Goal: Task Accomplishment & Management: Complete application form

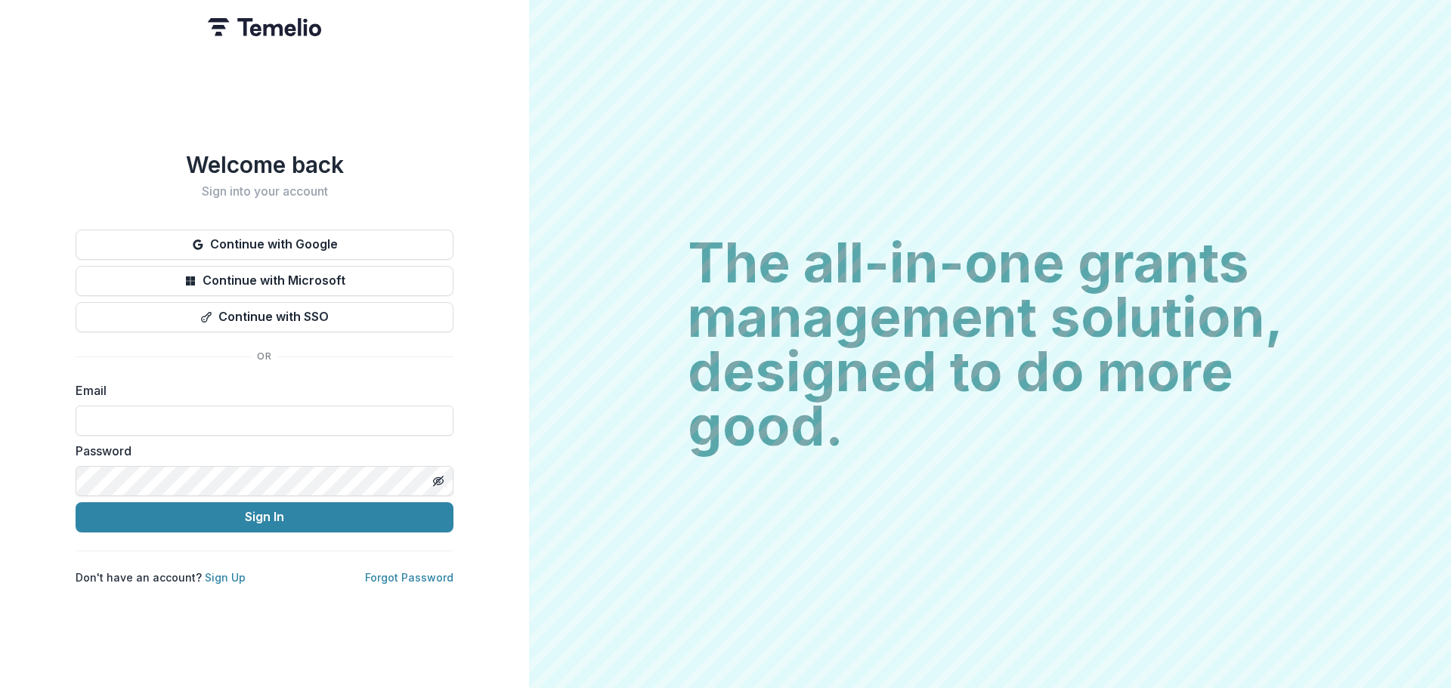
click at [224, 230] on button "Continue with Google" at bounding box center [265, 245] width 378 height 30
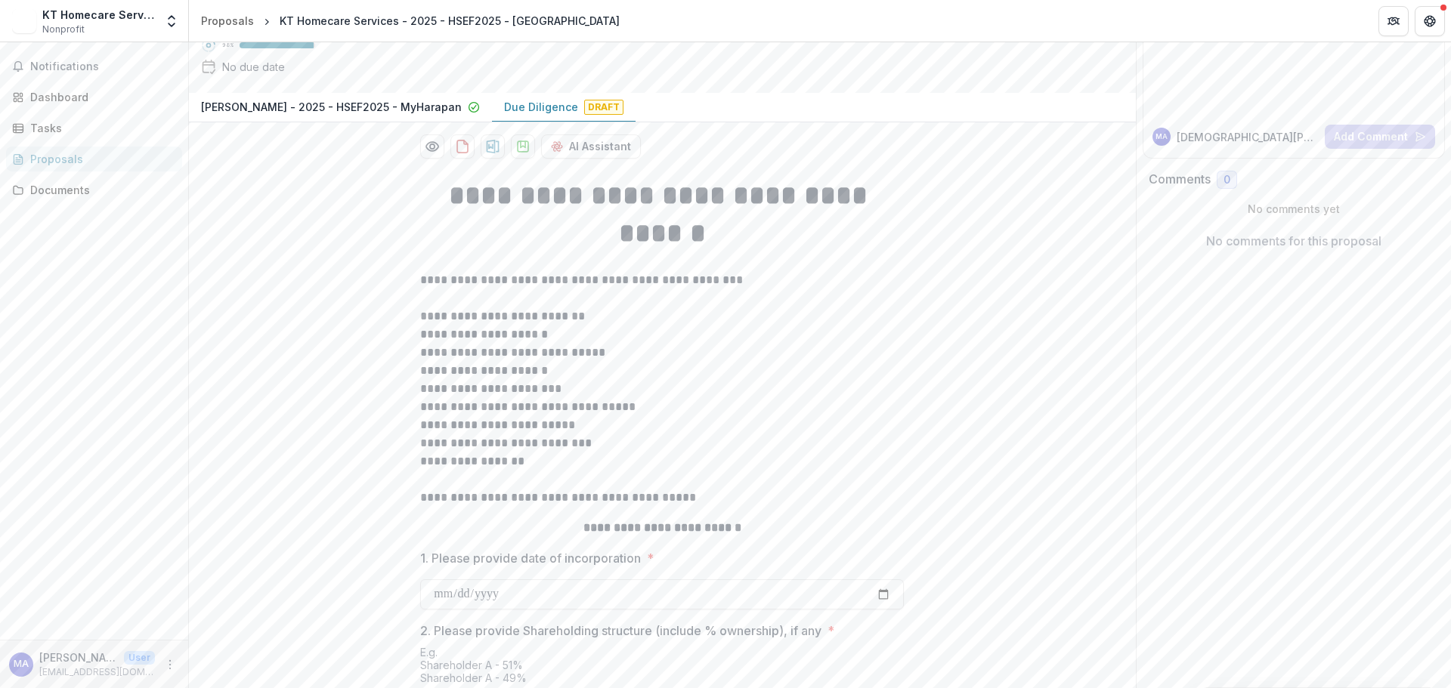
scroll to position [107, 0]
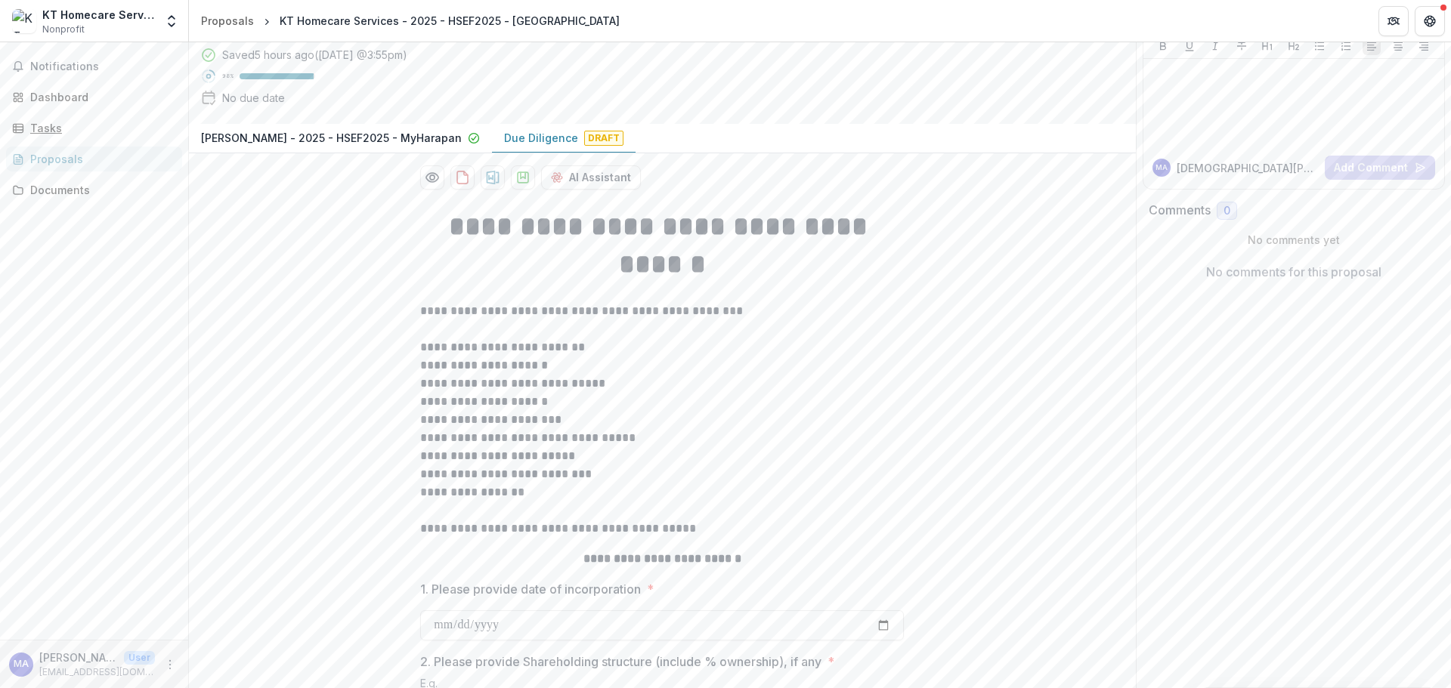
click at [83, 127] on div "Tasks" at bounding box center [100, 128] width 140 height 16
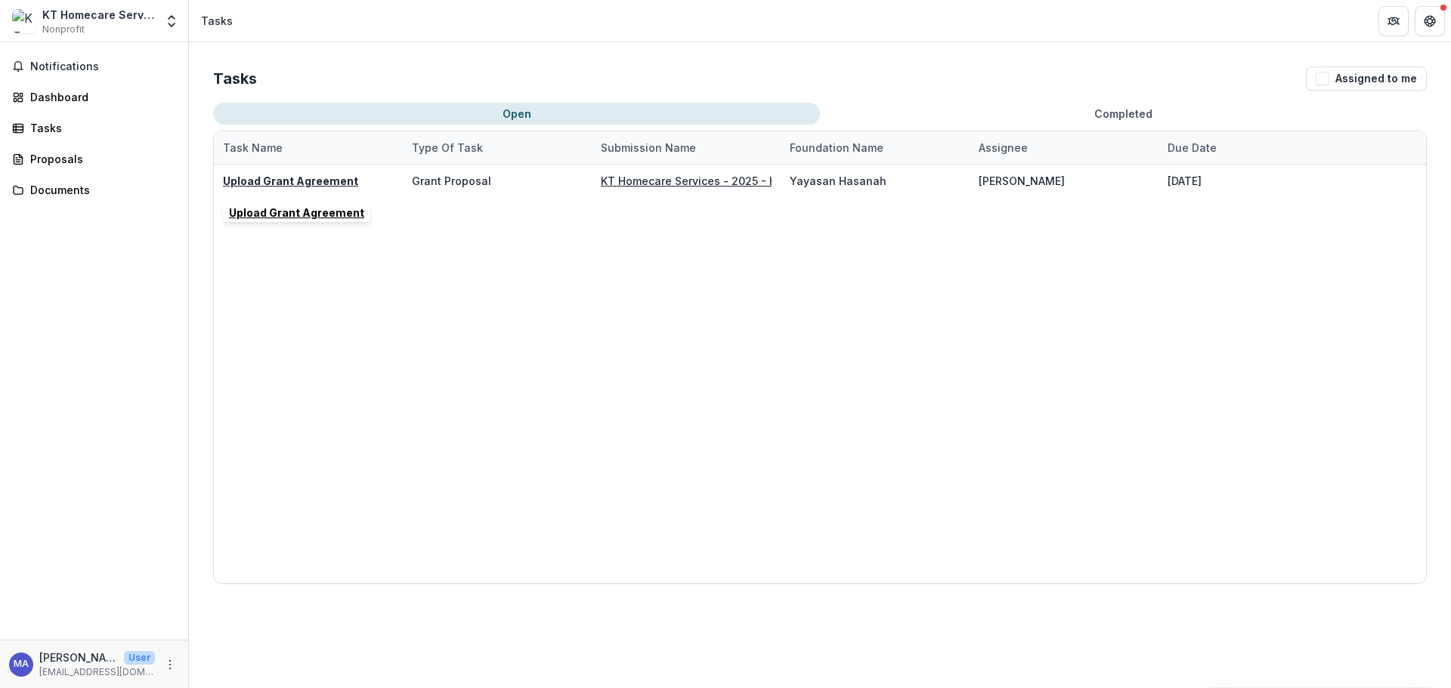
click at [301, 181] on u "Upload Grant Agreement" at bounding box center [290, 181] width 135 height 13
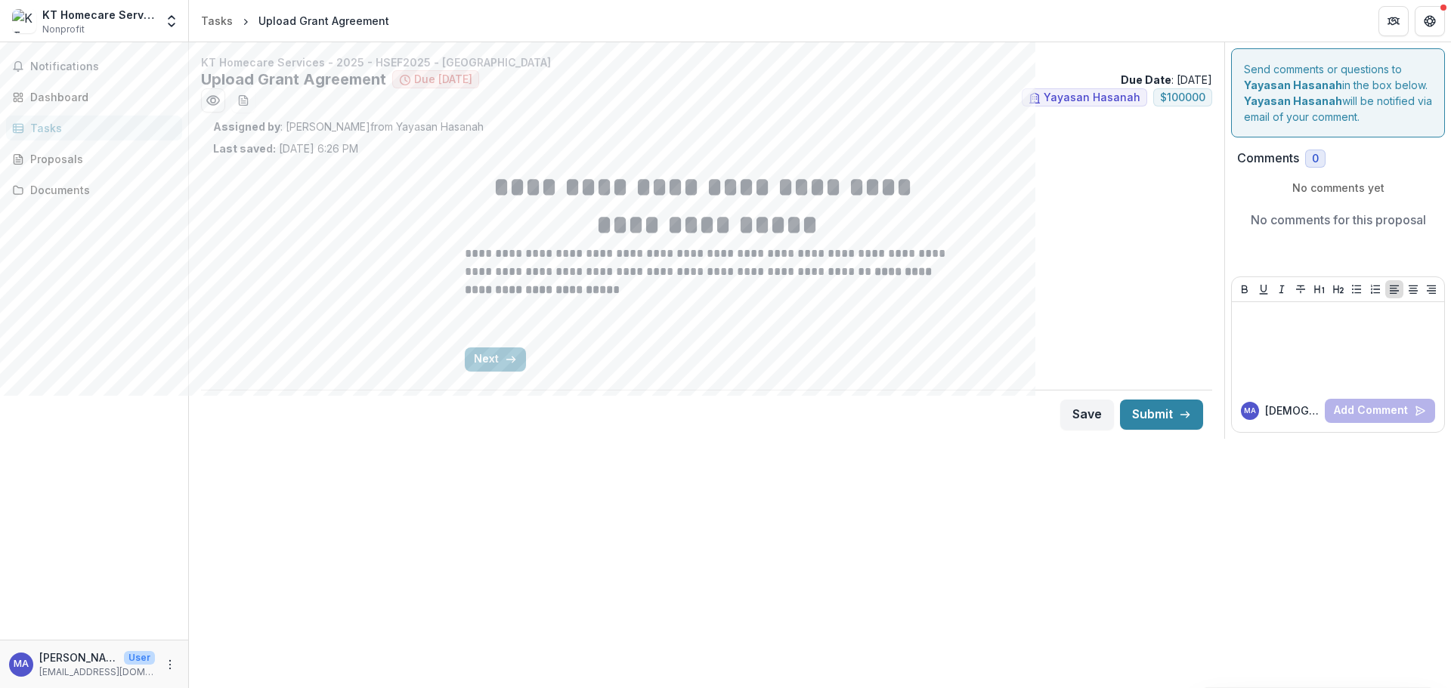
click at [502, 363] on button "Next" at bounding box center [495, 360] width 61 height 24
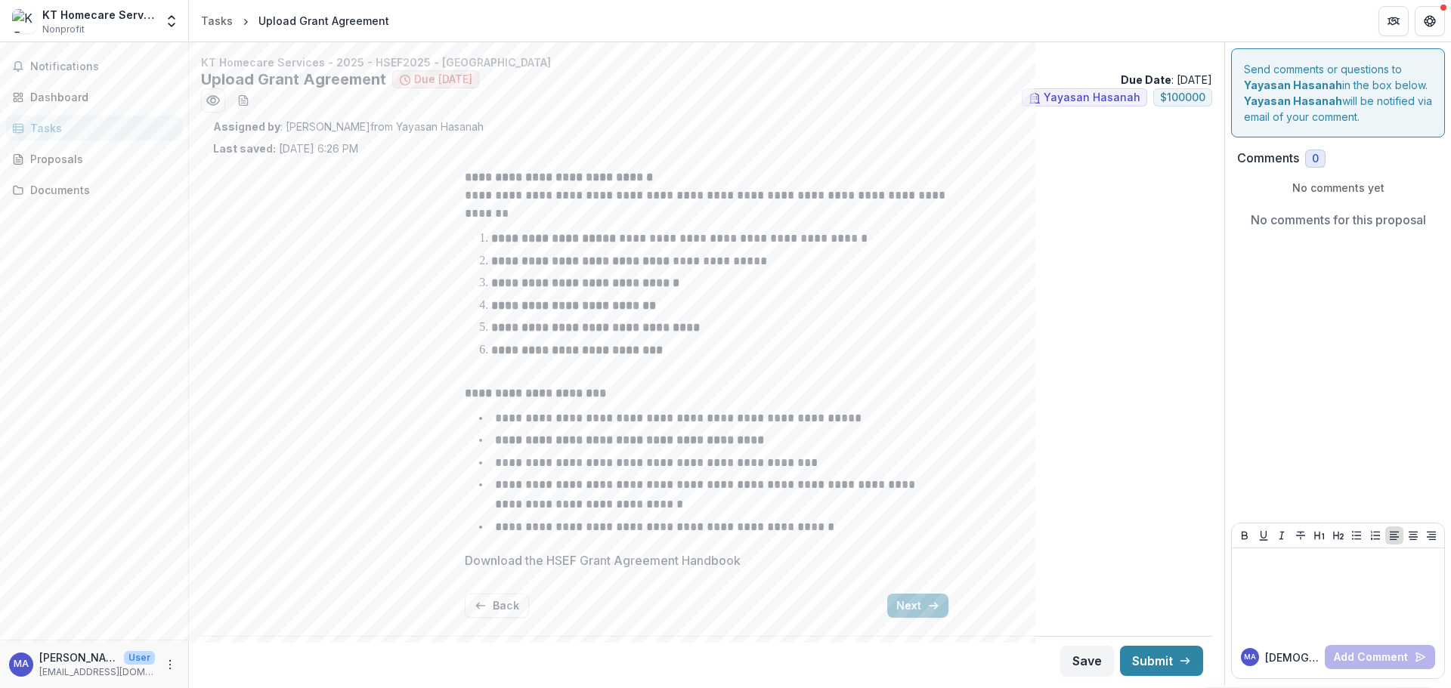
click at [467, 607] on button "Back" at bounding box center [497, 606] width 64 height 24
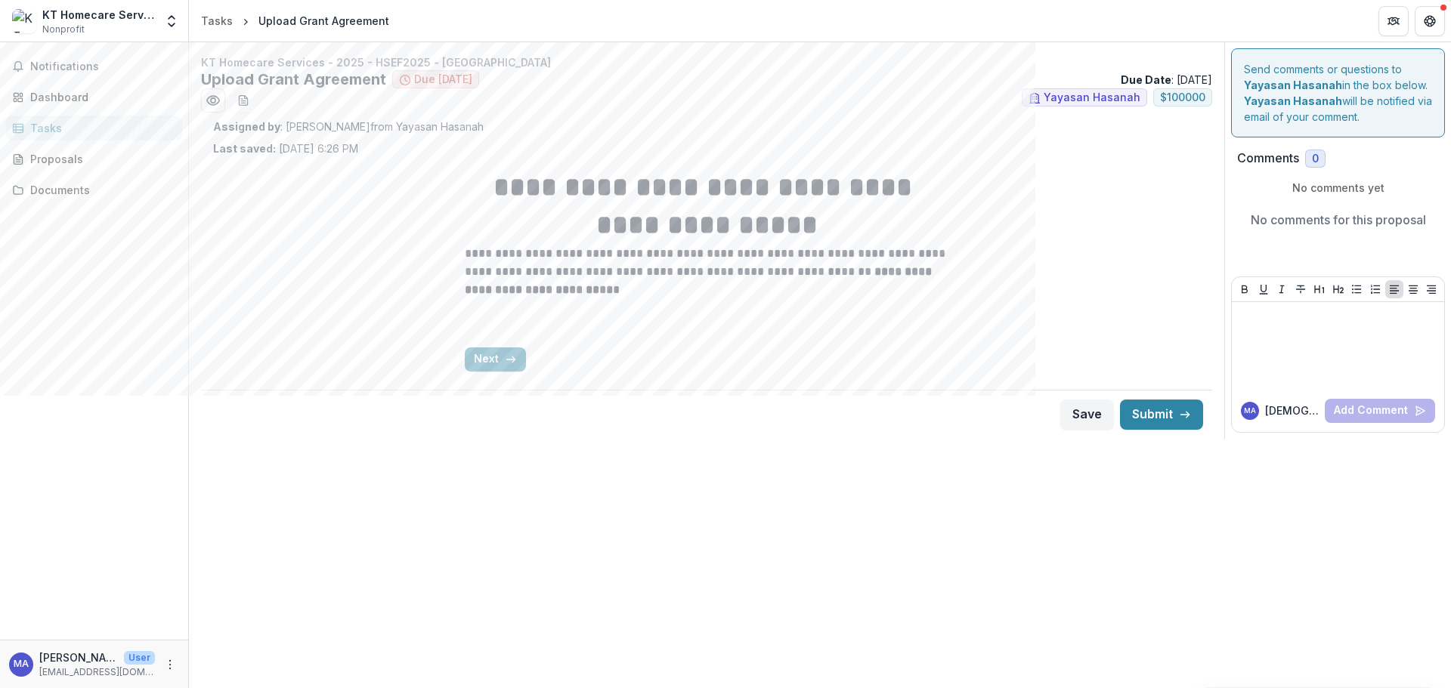
click at [481, 357] on button "Next" at bounding box center [495, 360] width 61 height 24
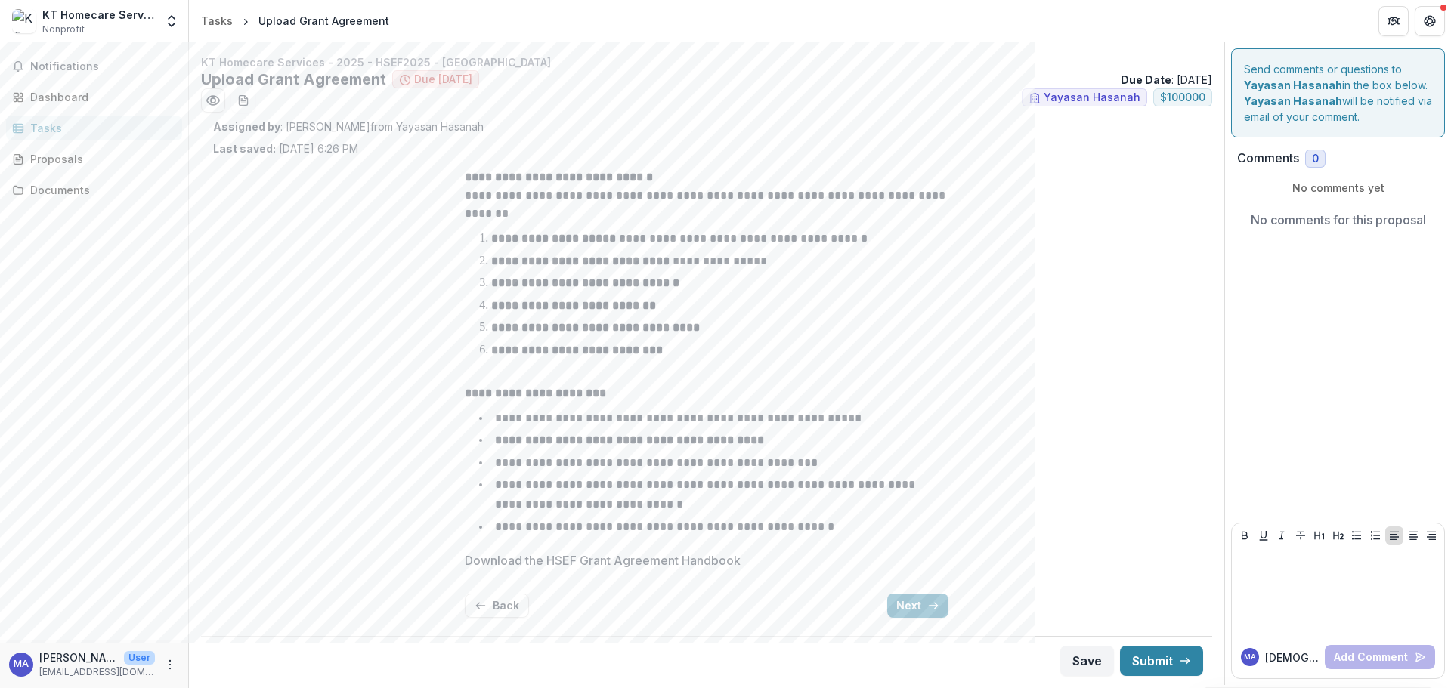
click at [906, 589] on div "**********" at bounding box center [707, 393] width 484 height 474
click at [926, 604] on button "Next" at bounding box center [917, 606] width 61 height 24
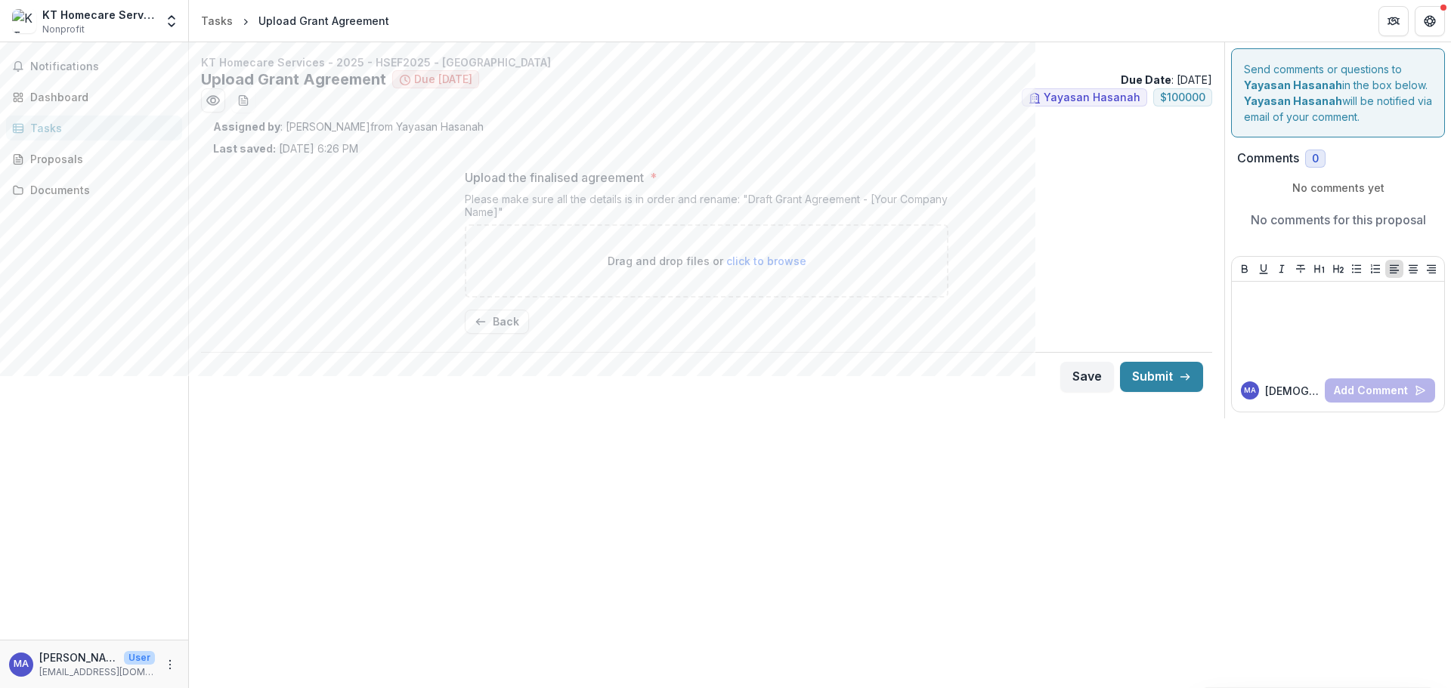
click at [484, 327] on icon "button" at bounding box center [480, 322] width 12 height 12
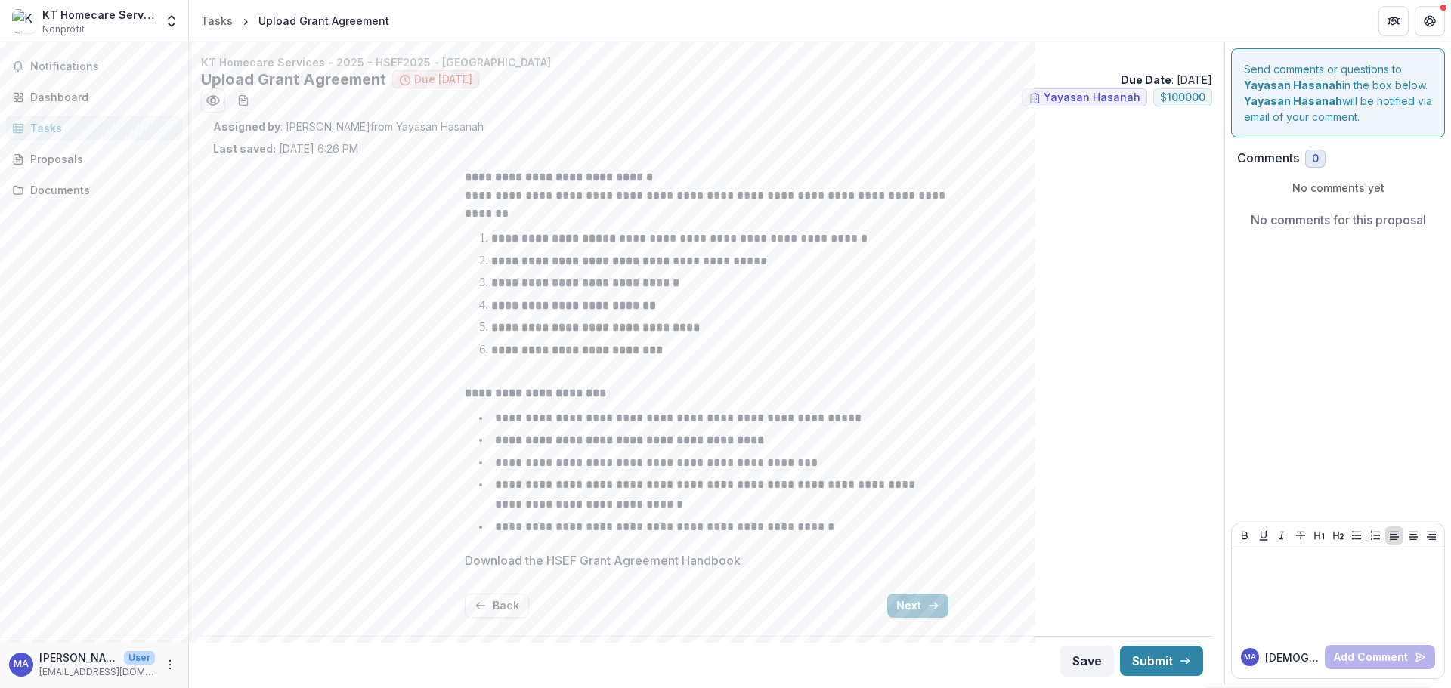
click at [604, 558] on p "Download the HSEF Grant Agreement Handbook" at bounding box center [603, 561] width 276 height 18
click at [456, 564] on div "**********" at bounding box center [707, 393] width 508 height 474
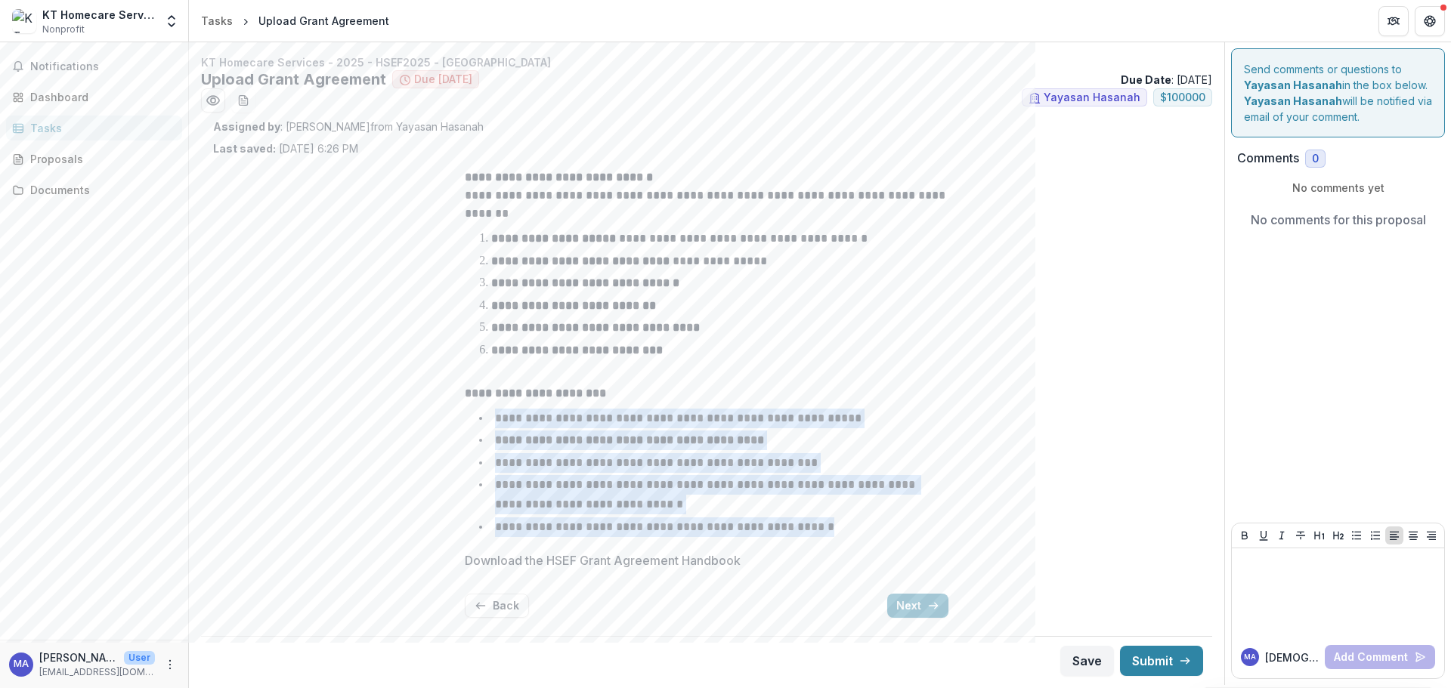
drag, startPoint x: 499, startPoint y: 423, endPoint x: 836, endPoint y: 531, distance: 353.9
click at [836, 531] on ul "**********" at bounding box center [715, 473] width 465 height 128
click at [920, 604] on button "Next" at bounding box center [917, 606] width 61 height 24
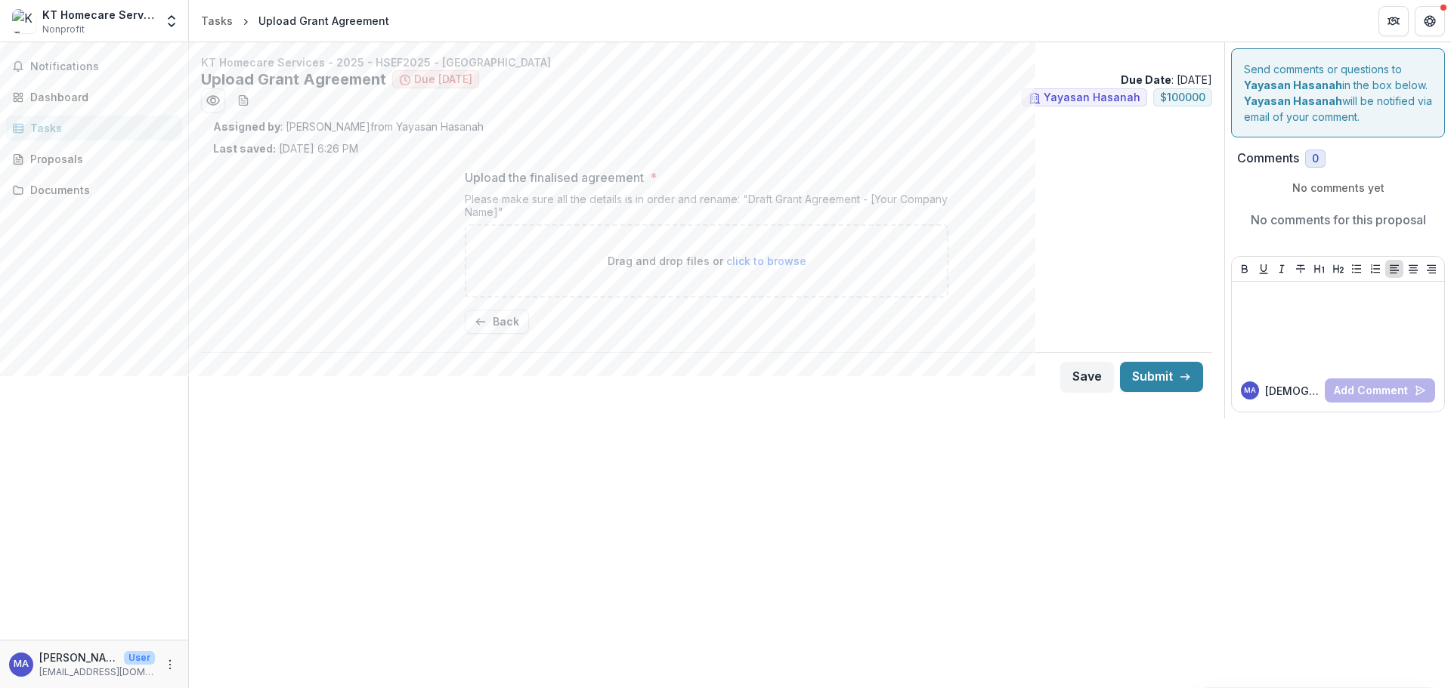
click at [496, 324] on button "Back" at bounding box center [497, 322] width 64 height 24
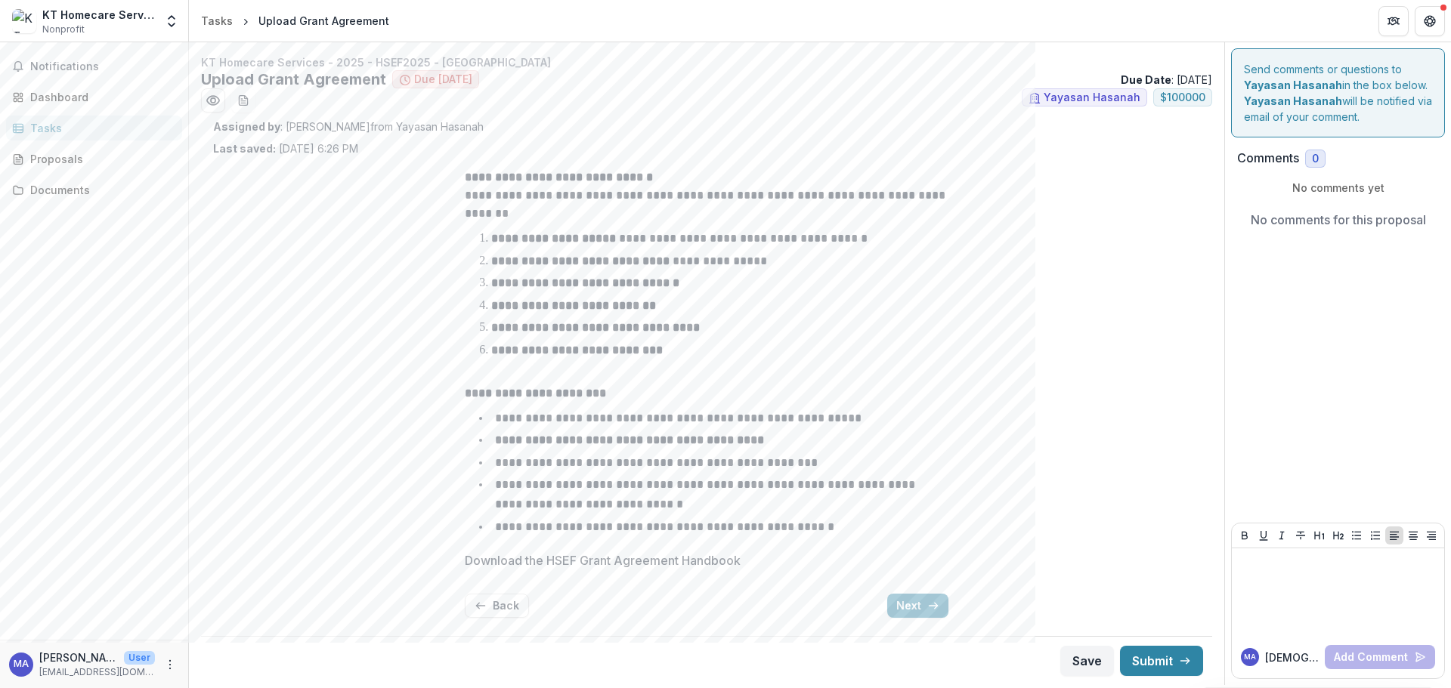
click at [892, 609] on button "Next" at bounding box center [917, 606] width 61 height 24
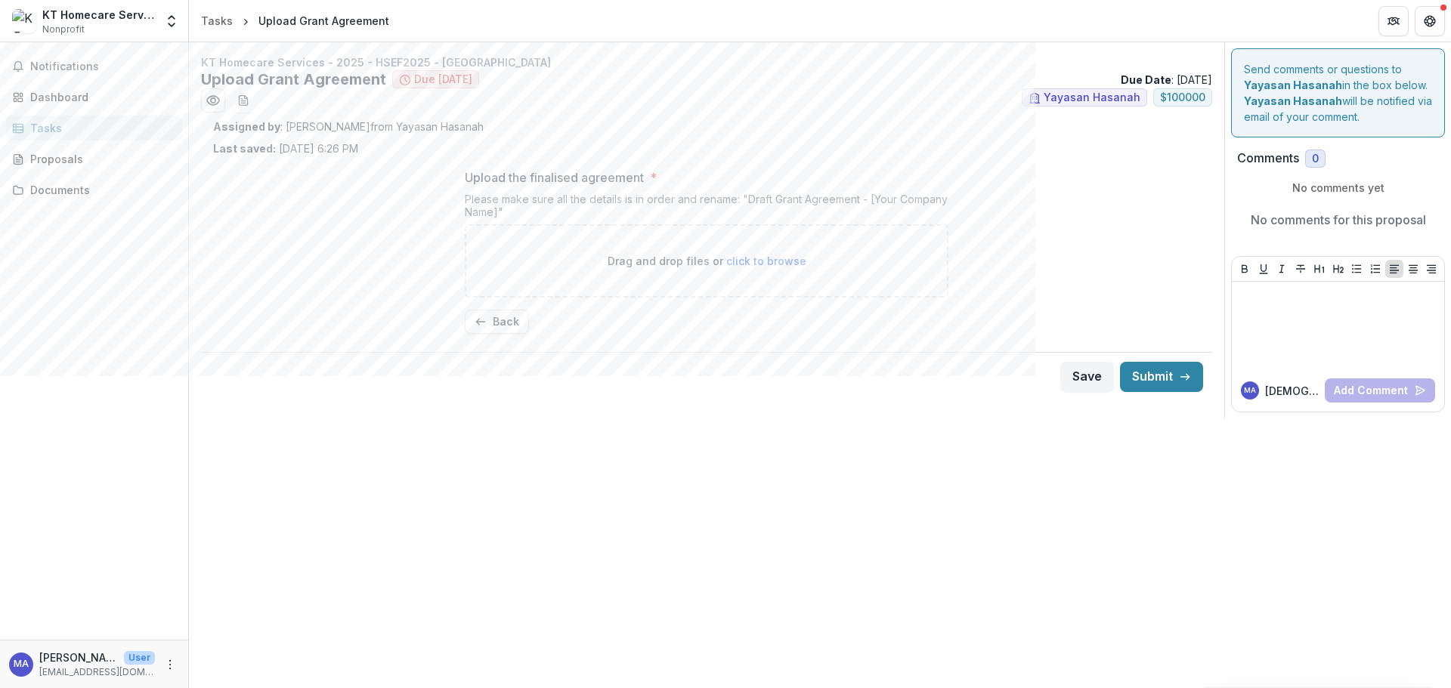
click at [499, 316] on button "Back" at bounding box center [497, 322] width 64 height 24
